Goal: Task Accomplishment & Management: Use online tool/utility

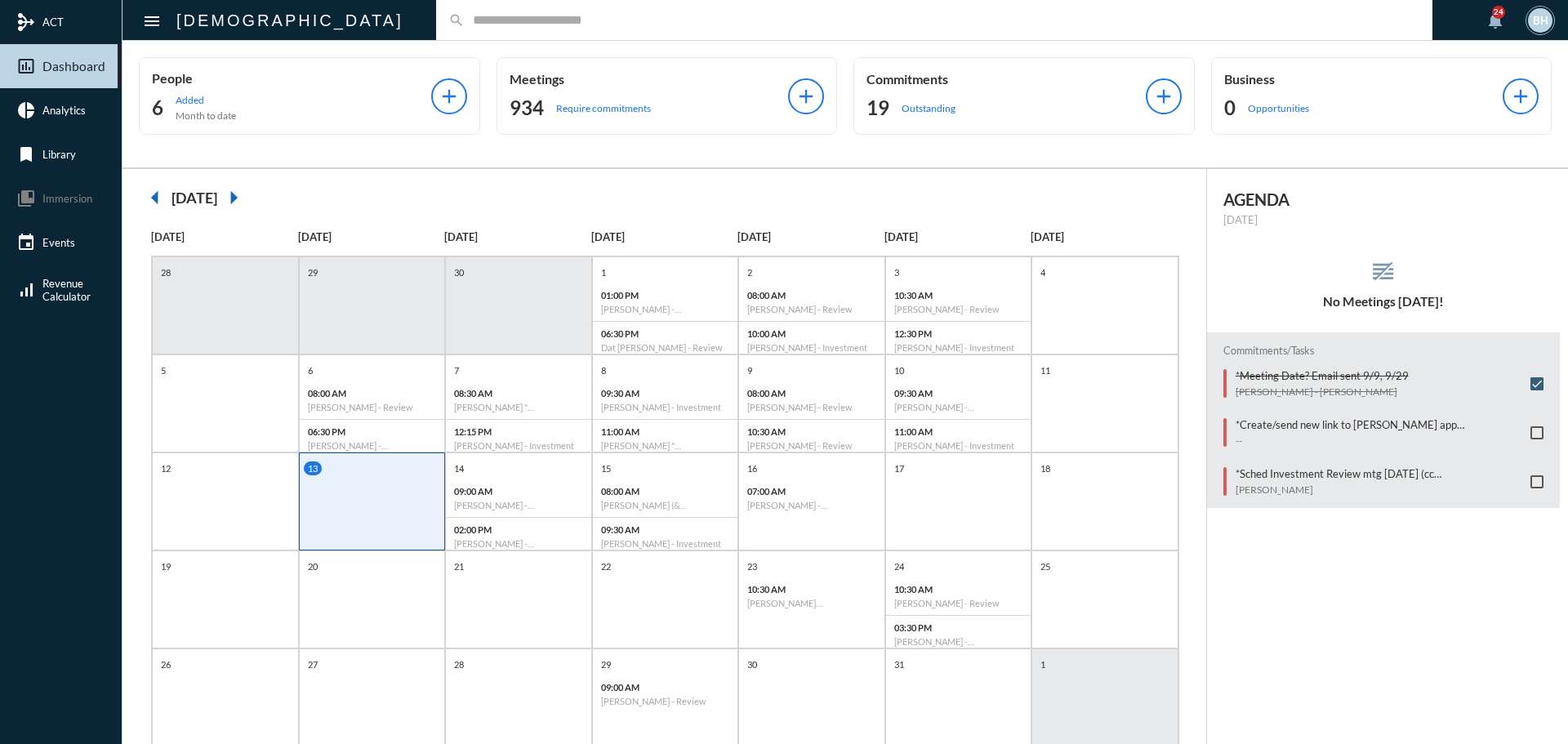
click at [1280, 659] on div "AGENDA Monday, Oct 13 reorder No Meetings Today! Commitments/Tasks *Meeting Dat…" at bounding box center [1387, 479] width 362 height 619
